Goal: Task Accomplishment & Management: Manage account settings

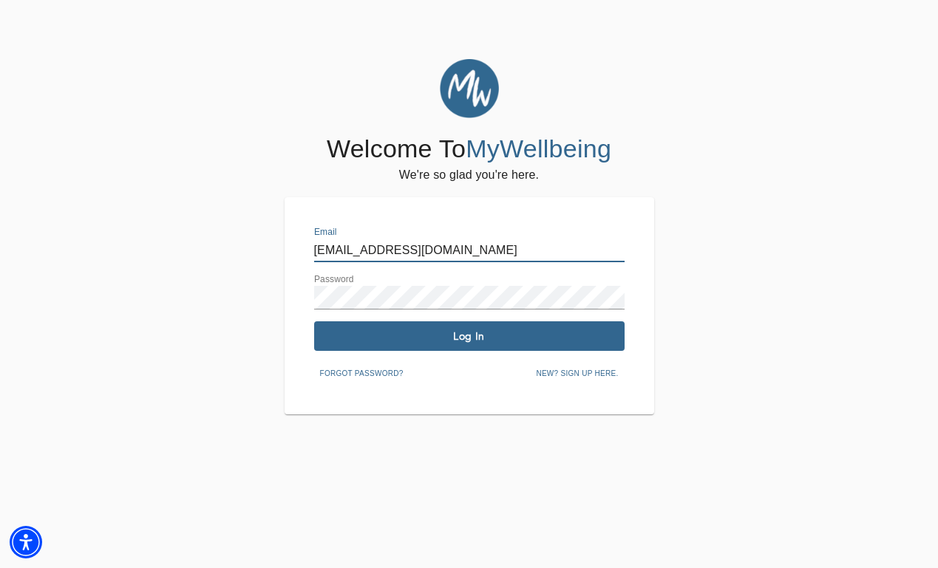
click at [474, 335] on span "Log In" at bounding box center [469, 337] width 299 height 14
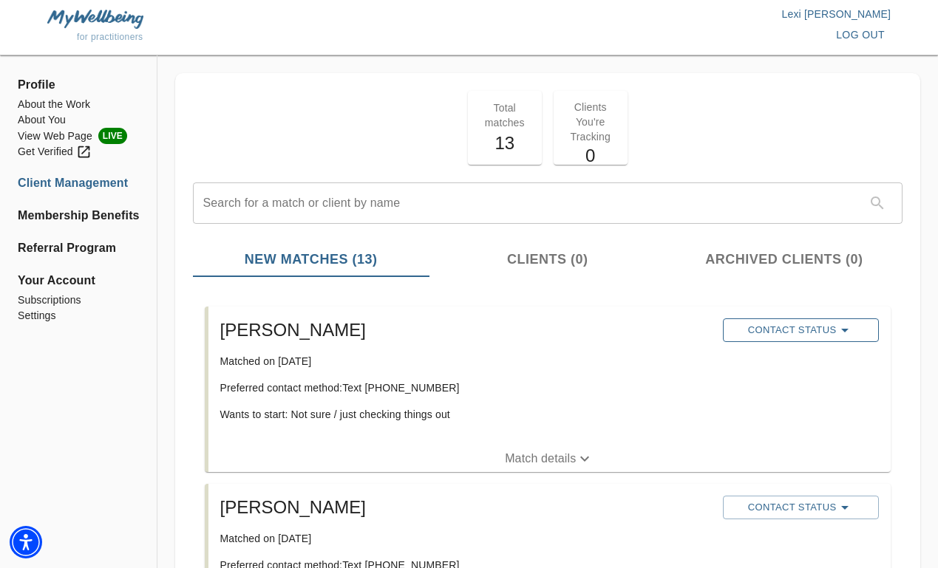
click at [752, 330] on span "Contact Status" at bounding box center [800, 330] width 141 height 18
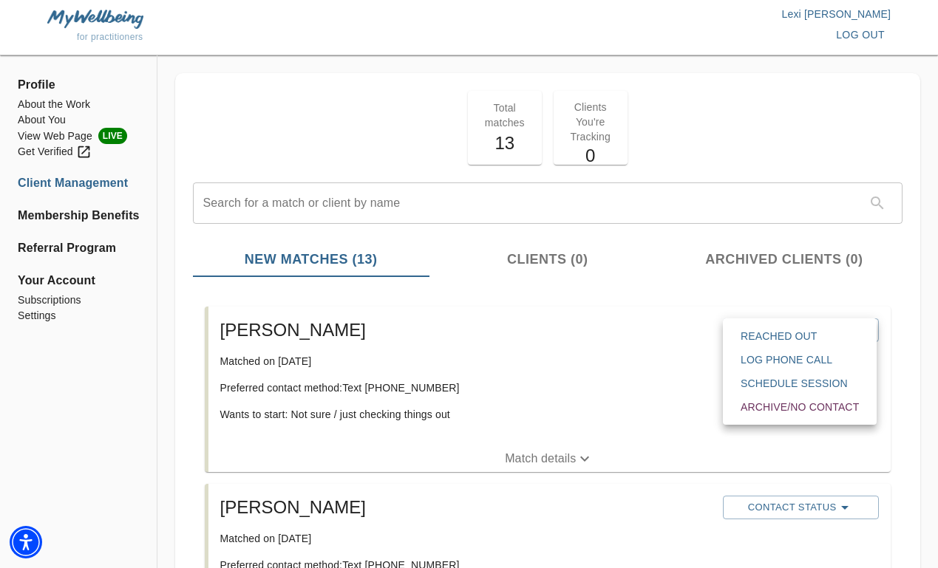
click at [749, 333] on span "Reached Out" at bounding box center [800, 336] width 118 height 15
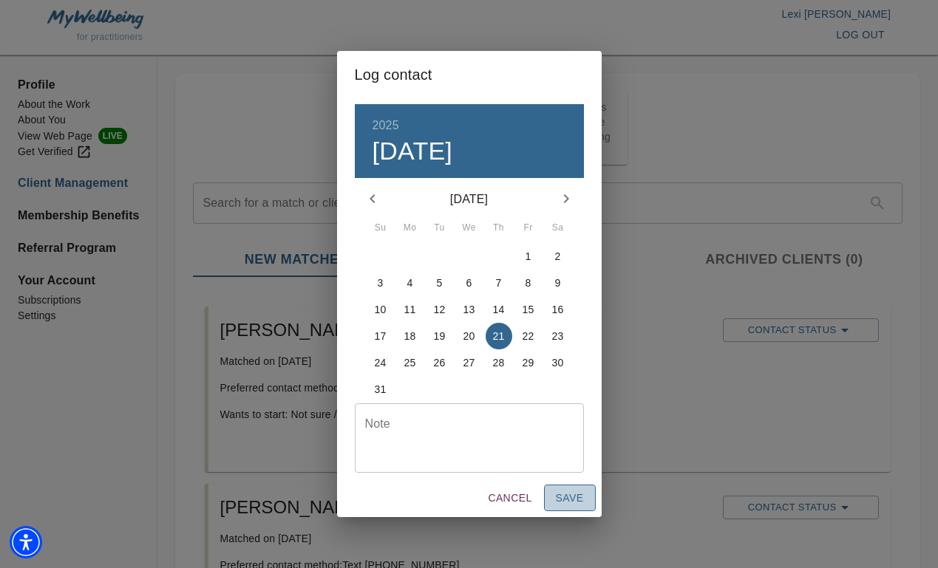
click at [570, 492] on span "Save" at bounding box center [570, 498] width 28 height 18
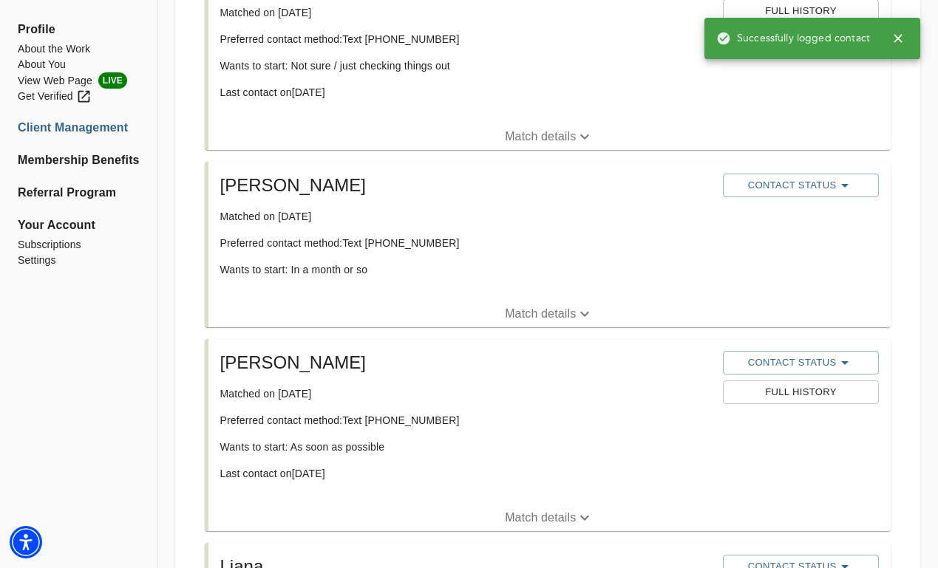
scroll to position [376, 0]
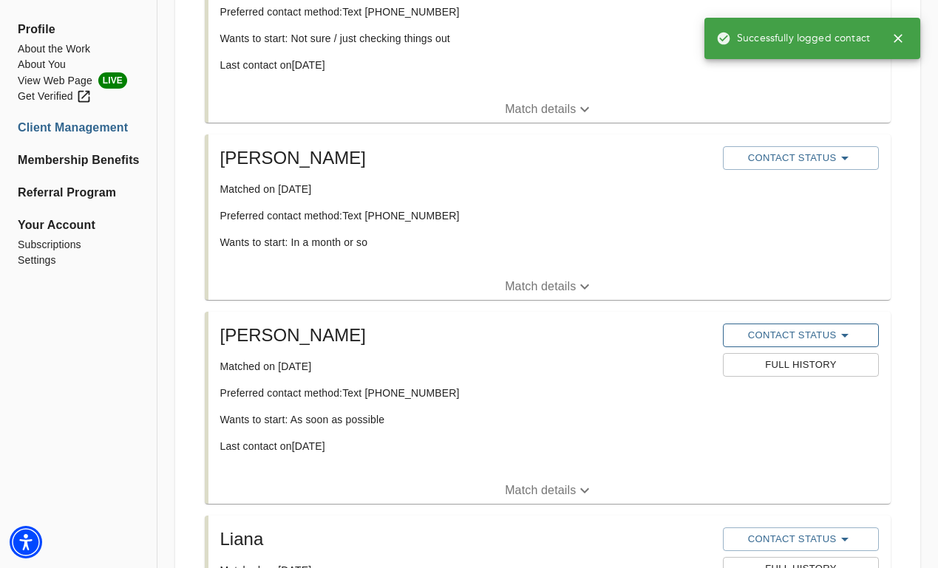
click at [757, 345] on button "Contact Status" at bounding box center [801, 336] width 156 height 24
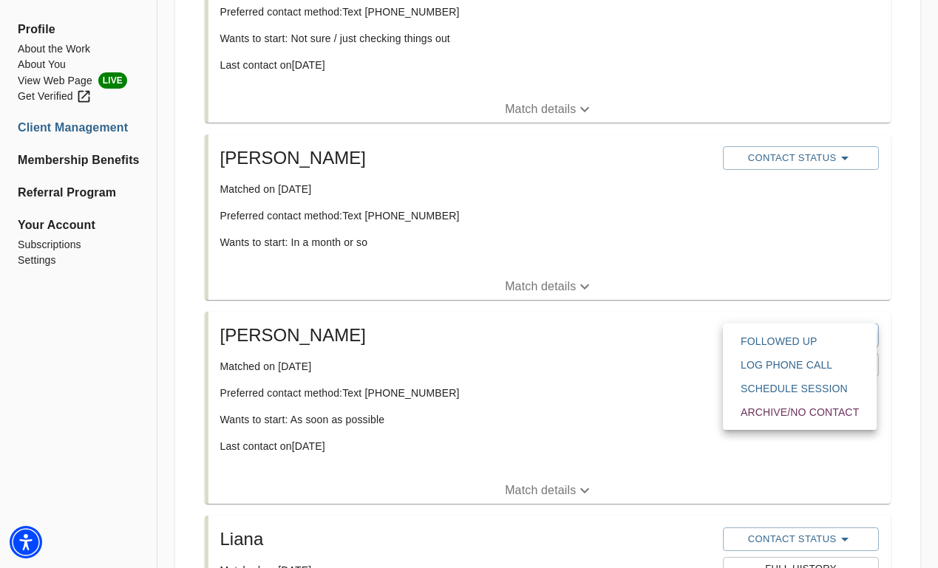
click at [683, 0] on div at bounding box center [469, 0] width 938 height 0
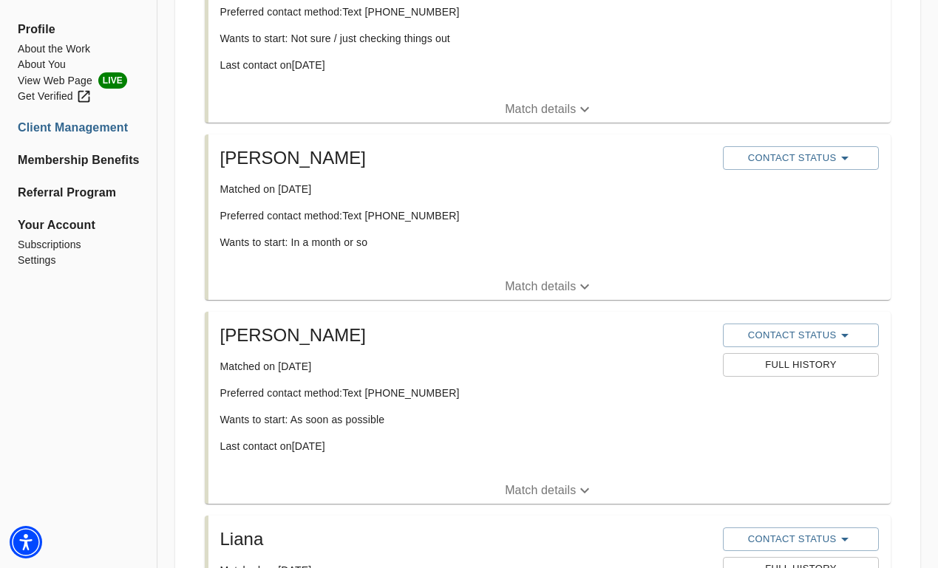
scroll to position [0, 0]
